Goal: Check status: Check status

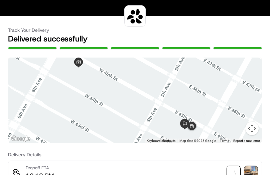
click at [41, 18] on div "Track Your Delivery Delivered successfully" at bounding box center [135, 32] width 254 height 33
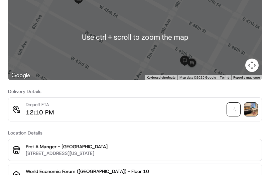
scroll to position [67, 0]
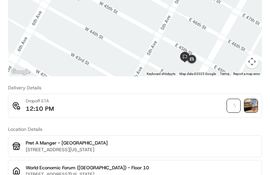
click at [253, 106] on img at bounding box center [250, 105] width 13 height 13
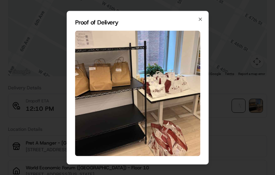
click at [115, 92] on img at bounding box center [137, 92] width 125 height 125
click at [160, 87] on img at bounding box center [137, 92] width 125 height 125
click at [204, 19] on div "Proof of Delivery Close" at bounding box center [138, 87] width 142 height 153
click at [201, 19] on icon "button" at bounding box center [200, 18] width 5 height 5
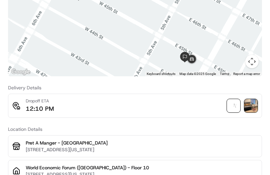
click at [250, 109] on img at bounding box center [250, 105] width 13 height 13
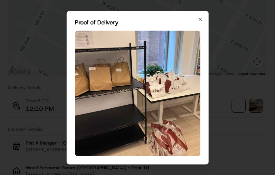
click at [200, 22] on div "Proof of Delivery Close" at bounding box center [138, 87] width 142 height 153
click at [200, 20] on icon "button" at bounding box center [200, 18] width 5 height 5
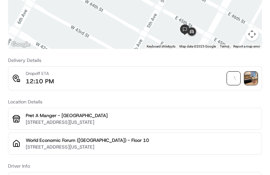
scroll to position [100, 0]
